Goal: Use online tool/utility

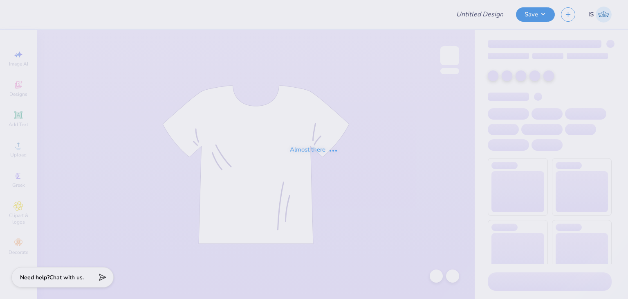
type input "Wander"
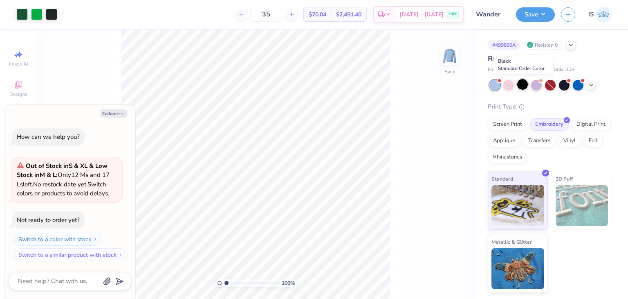
click at [519, 82] on div at bounding box center [523, 84] width 11 height 11
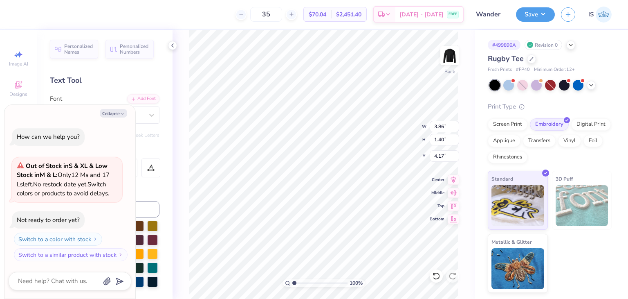
type textarea "x"
type input "3.00"
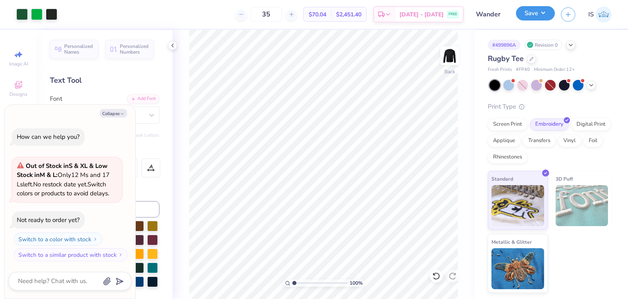
click at [537, 16] on button "Save" at bounding box center [535, 13] width 39 height 14
type textarea "x"
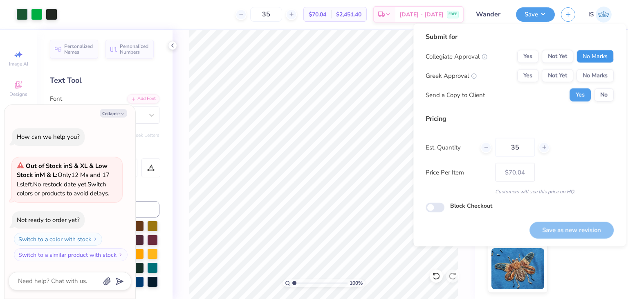
click at [597, 58] on button "No Marks" at bounding box center [595, 56] width 37 height 13
click at [601, 78] on button "No Marks" at bounding box center [595, 75] width 37 height 13
click at [556, 226] on button "Save as new revision" at bounding box center [572, 229] width 84 height 17
type input "$70.04"
type textarea "x"
